Goal: Task Accomplishment & Management: Complete application form

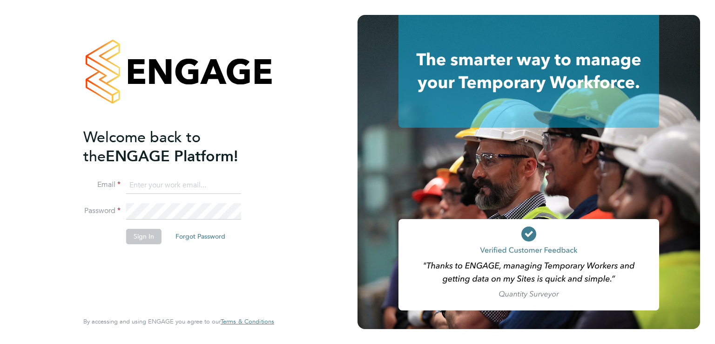
type input "luke.oneill@morganhunt.com"
click at [144, 232] on button "Sign In" at bounding box center [143, 236] width 35 height 15
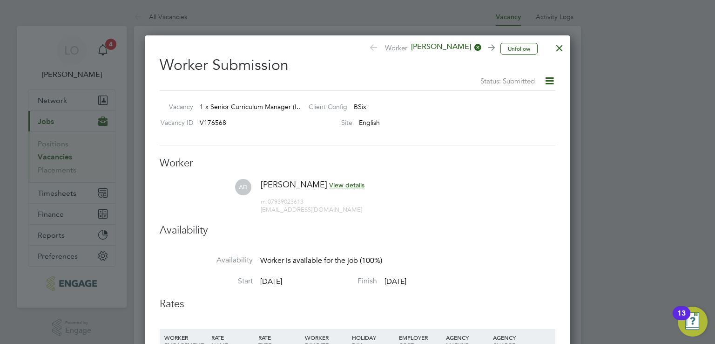
click at [561, 48] on div at bounding box center [560, 45] width 17 height 17
click at [561, 46] on div at bounding box center [560, 45] width 17 height 17
